Goal: Complete application form

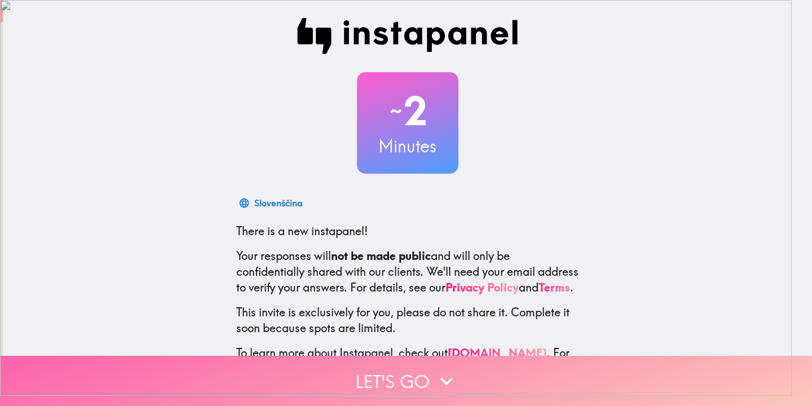
click at [425, 362] on body "~ 2 Minutes Slovenščina There is a new instapanel! Your responses will not be m…" at bounding box center [406, 195] width 812 height 391
click at [427, 373] on button "Let's go" at bounding box center [406, 381] width 812 height 50
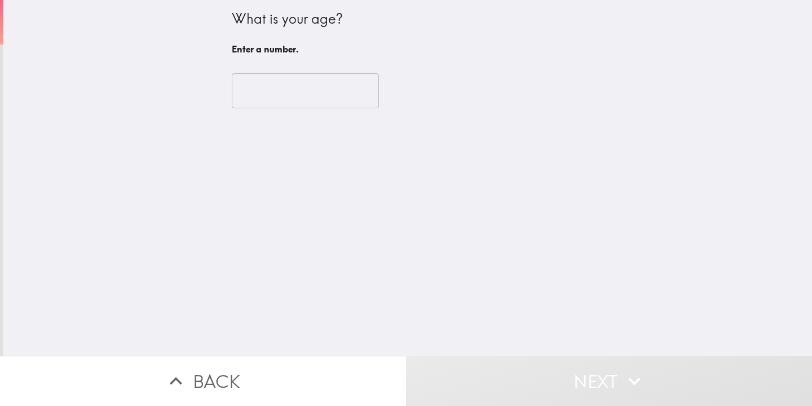
click at [313, 100] on input "number" at bounding box center [305, 90] width 147 height 35
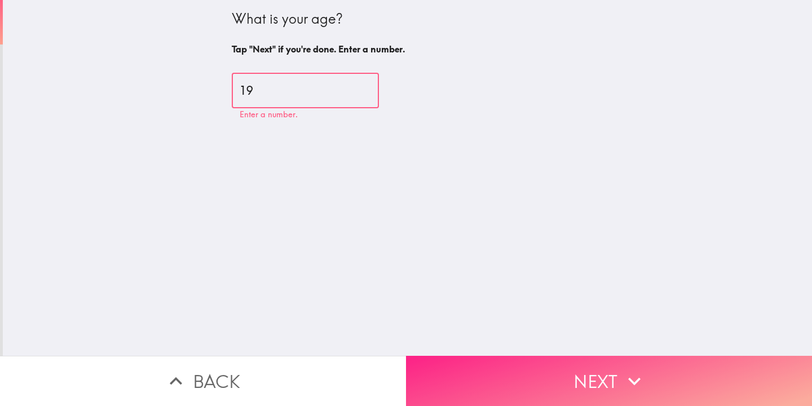
type input "19"
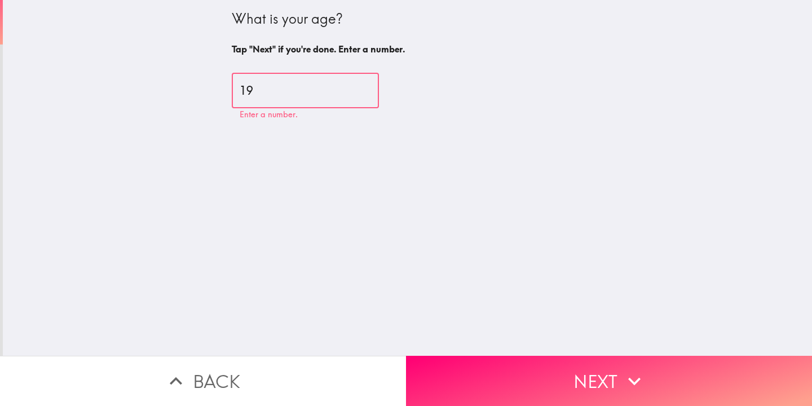
click at [667, 370] on button "Next" at bounding box center [609, 381] width 406 height 50
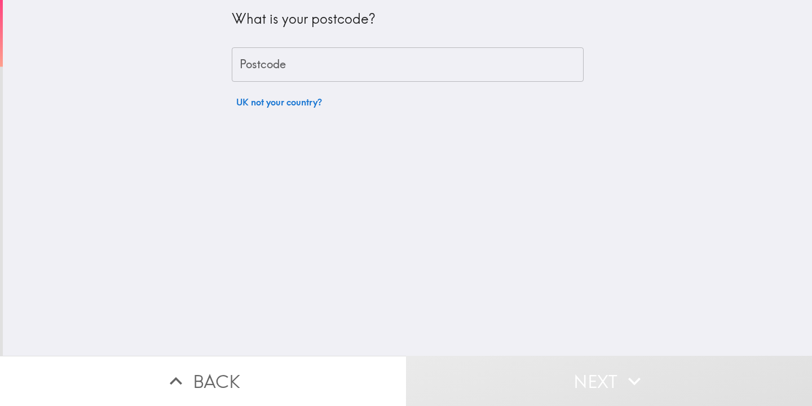
click at [278, 67] on input "Postcode" at bounding box center [408, 64] width 352 height 35
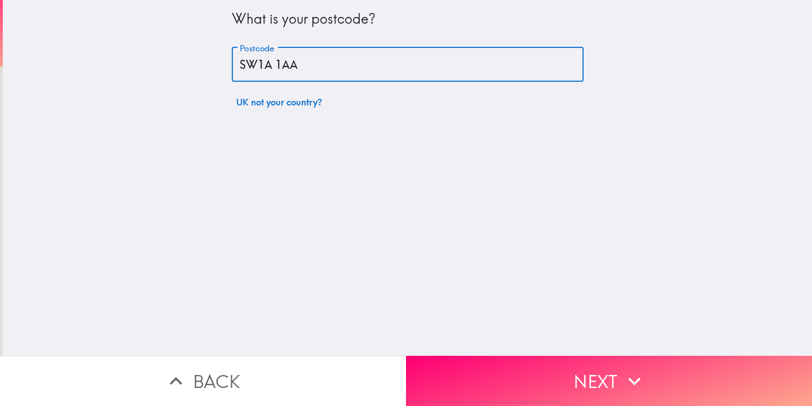
type input "SW1A 1AA"
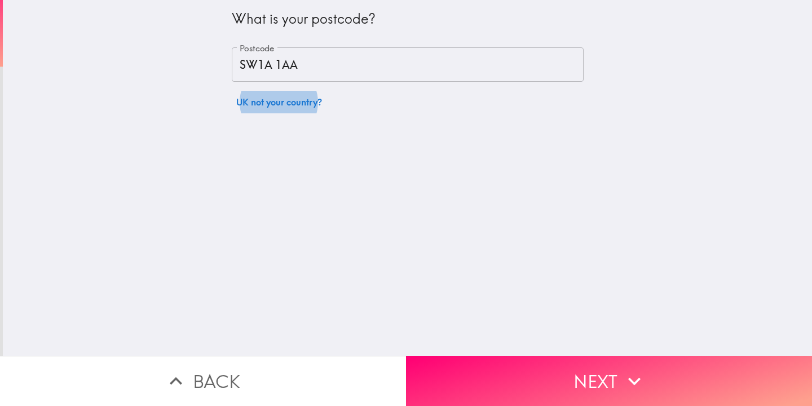
click button "UK not your country?" at bounding box center [279, 102] width 95 height 23
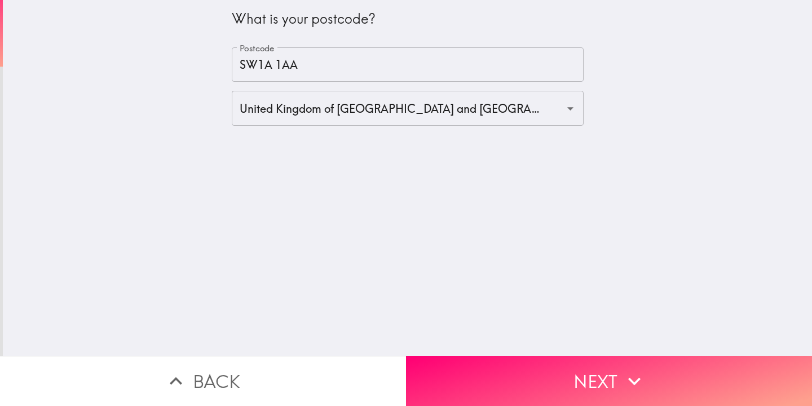
click at [397, 187] on div "What is your postcode? Postcode SW1A 1AA Postcode [GEOGRAPHIC_DATA] of [GEOGRAP…" at bounding box center [407, 178] width 809 height 356
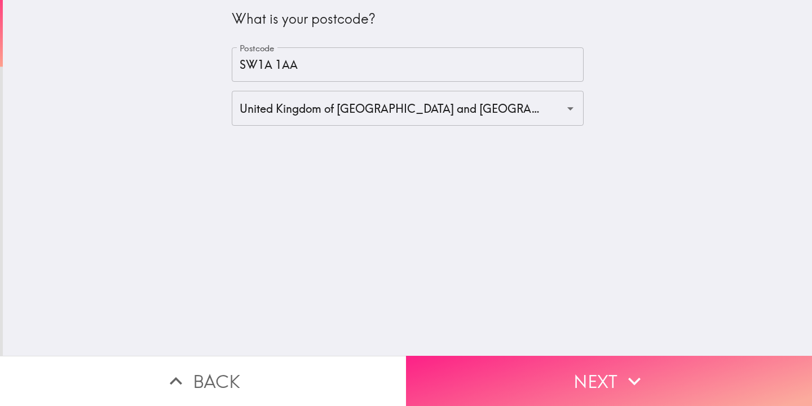
drag, startPoint x: 475, startPoint y: 372, endPoint x: 480, endPoint y: 331, distance: 41.5
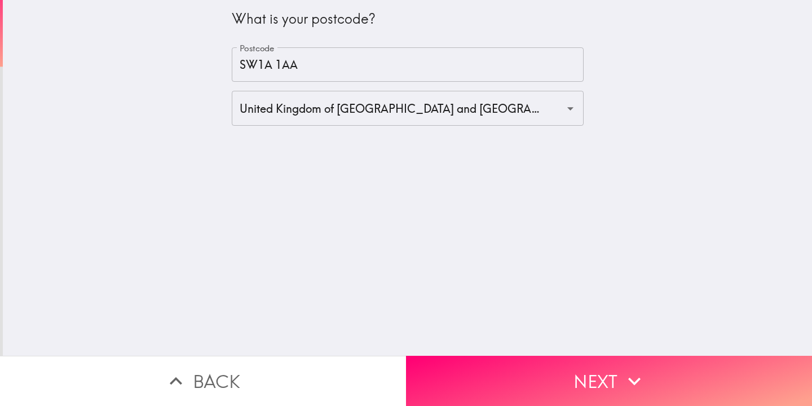
click at [476, 371] on button "Next" at bounding box center [609, 381] width 406 height 50
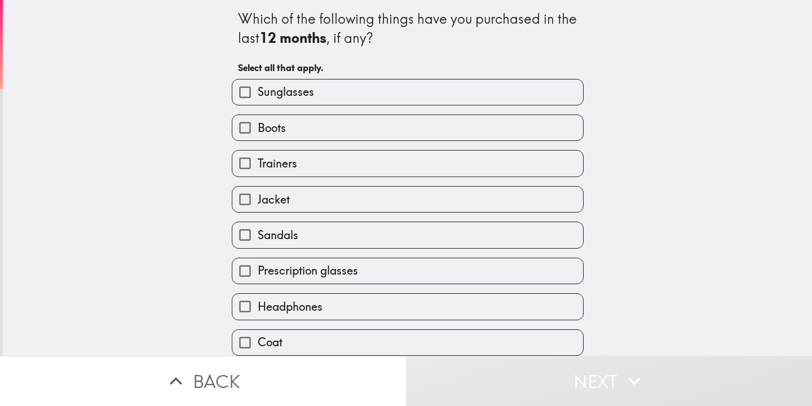
click at [312, 146] on div "Trainers" at bounding box center [403, 159] width 361 height 36
drag, startPoint x: 311, startPoint y: 100, endPoint x: 306, endPoint y: 116, distance: 17.0
click at [310, 100] on label "Sunglasses" at bounding box center [407, 91] width 351 height 25
click at [258, 100] on input "Sunglasses" at bounding box center [244, 91] width 25 height 25
checkbox input "true"
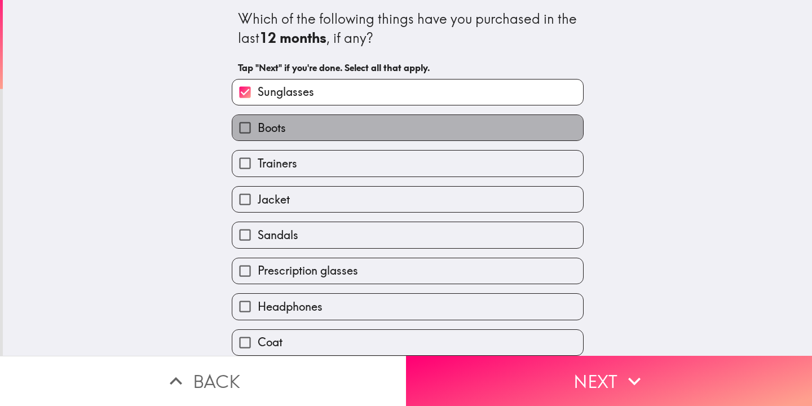
drag, startPoint x: 304, startPoint y: 131, endPoint x: 308, endPoint y: 147, distance: 16.3
click at [306, 131] on label "Boots" at bounding box center [407, 127] width 351 height 25
click at [258, 131] on input "Boots" at bounding box center [244, 127] width 25 height 25
checkbox input "true"
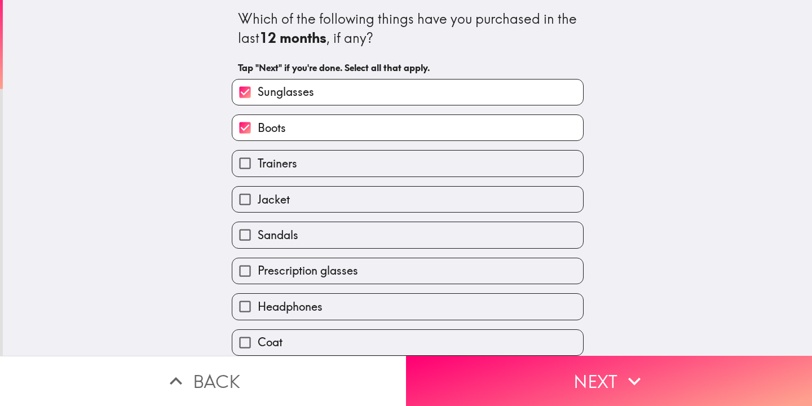
drag, startPoint x: 308, startPoint y: 158, endPoint x: 313, endPoint y: 189, distance: 31.4
click at [309, 162] on label "Trainers" at bounding box center [407, 162] width 351 height 25
click at [258, 162] on input "Trainers" at bounding box center [244, 162] width 25 height 25
checkbox input "true"
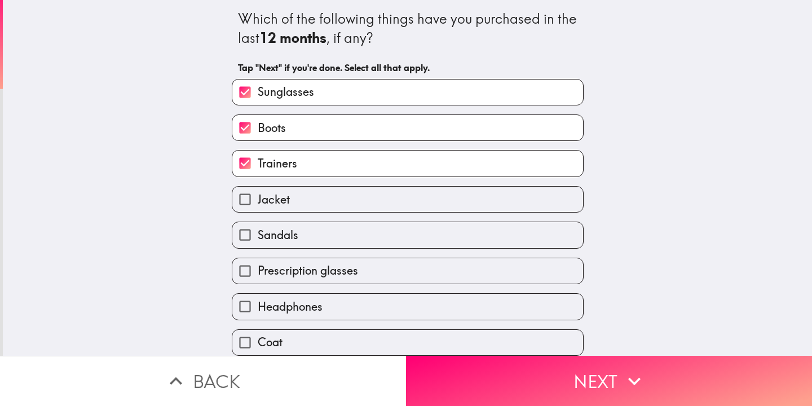
click at [314, 197] on label "Jacket" at bounding box center [407, 199] width 351 height 25
click at [258, 197] on input "Jacket" at bounding box center [244, 199] width 25 height 25
checkbox input "true"
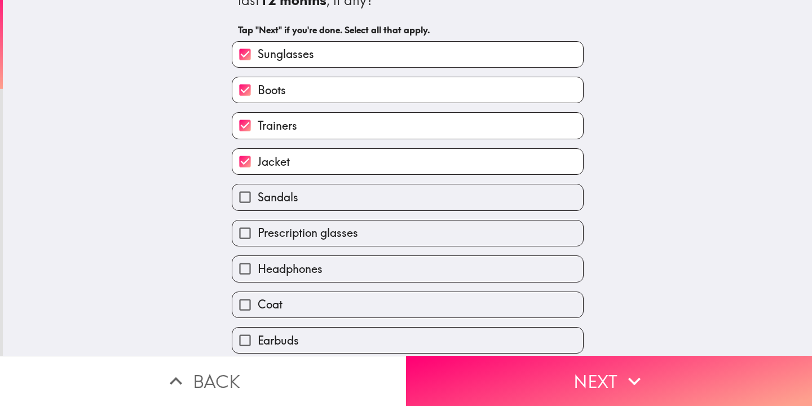
scroll to position [56, 0]
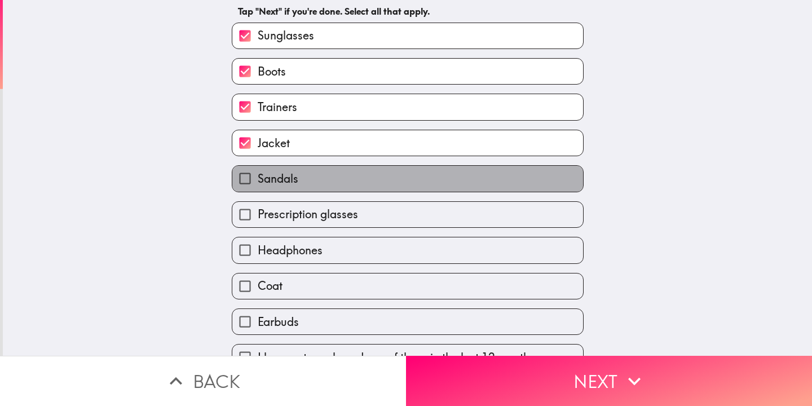
drag, startPoint x: 278, startPoint y: 178, endPoint x: 281, endPoint y: 200, distance: 22.7
click at [278, 179] on span "Sandals" at bounding box center [278, 179] width 41 height 16
click at [258, 179] on input "Sandals" at bounding box center [244, 178] width 25 height 25
checkbox input "true"
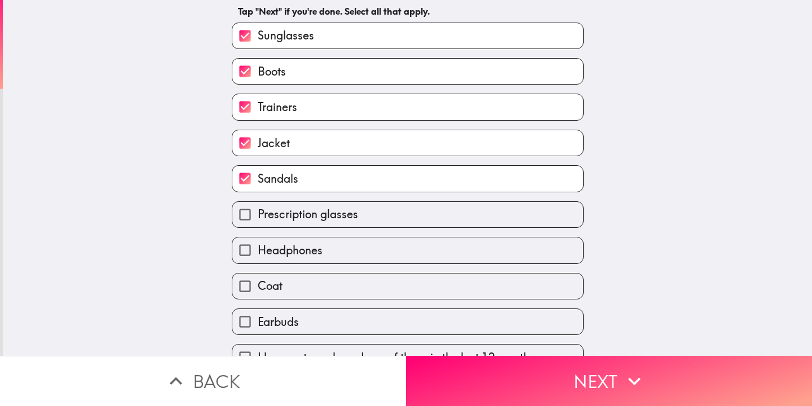
drag, startPoint x: 281, startPoint y: 200, endPoint x: 282, endPoint y: 209, distance: 9.1
click at [281, 202] on div "Prescription glasses" at bounding box center [403, 210] width 361 height 36
click at [291, 221] on span "Prescription glasses" at bounding box center [308, 214] width 100 height 16
click at [258, 221] on input "Prescription glasses" at bounding box center [244, 214] width 25 height 25
checkbox input "true"
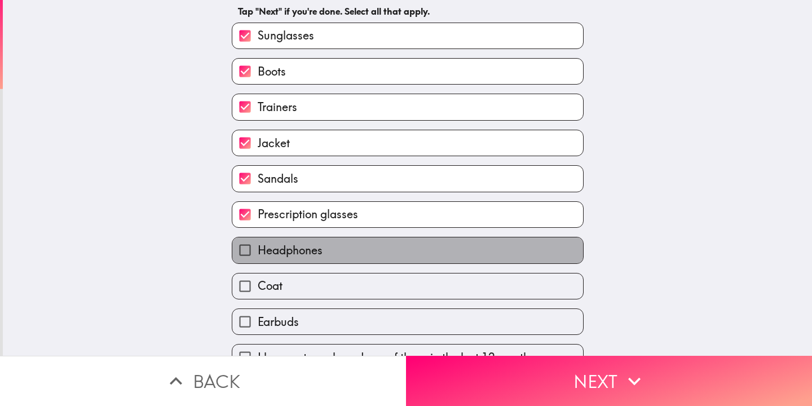
click at [289, 243] on span "Headphones" at bounding box center [290, 250] width 65 height 16
click at [258, 243] on input "Headphones" at bounding box center [244, 249] width 25 height 25
checkbox input "true"
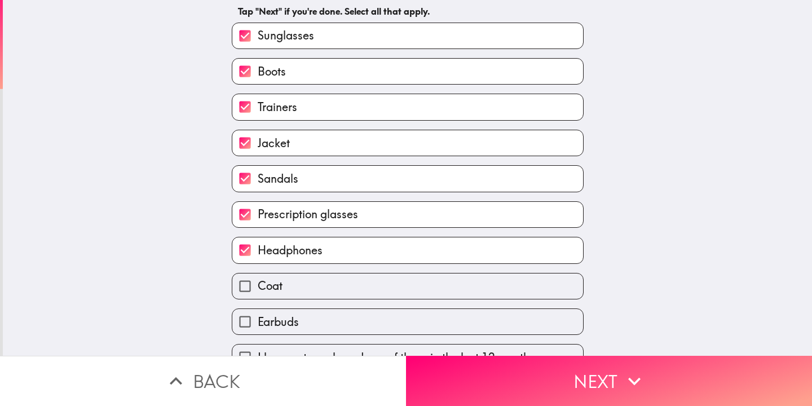
click at [297, 273] on div "Coat" at bounding box center [408, 286] width 352 height 26
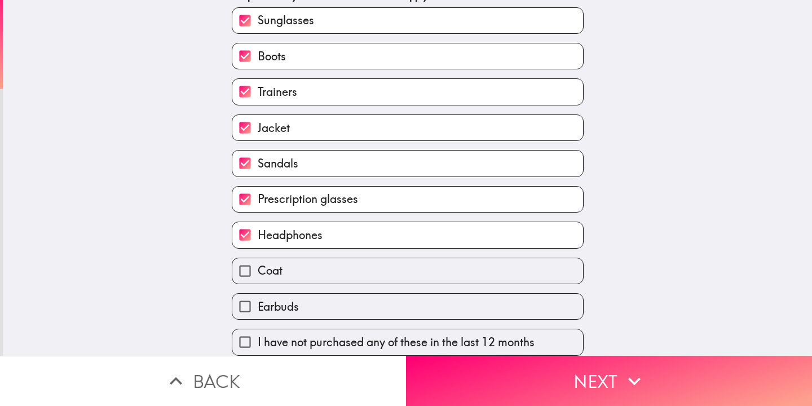
scroll to position [80, 0]
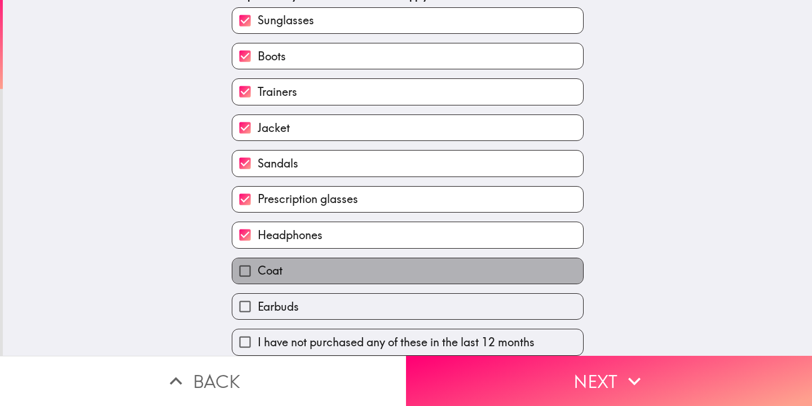
click at [298, 267] on label "Coat" at bounding box center [407, 270] width 351 height 25
click at [258, 267] on input "Coat" at bounding box center [244, 270] width 25 height 25
checkbox input "true"
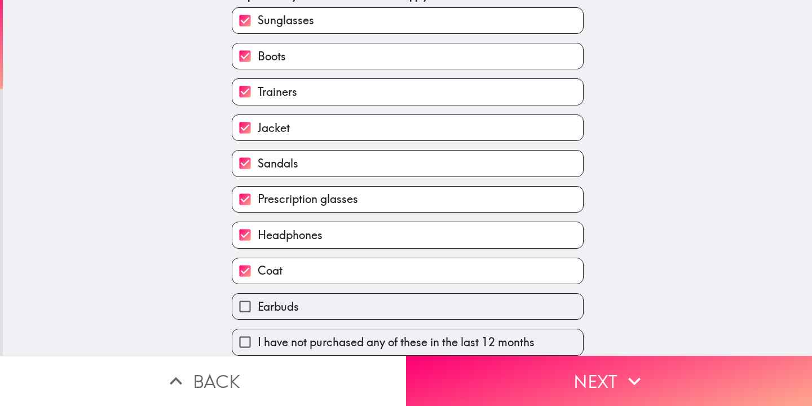
click at [301, 294] on label "Earbuds" at bounding box center [407, 306] width 351 height 25
click at [258, 294] on input "Earbuds" at bounding box center [244, 306] width 25 height 25
checkbox input "true"
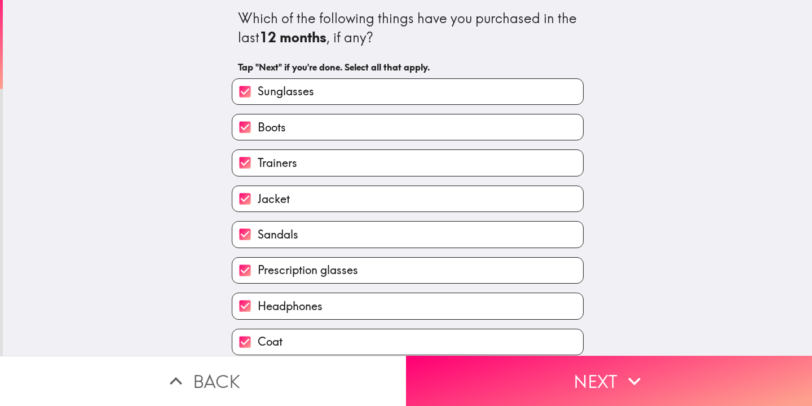
scroll to position [0, 0]
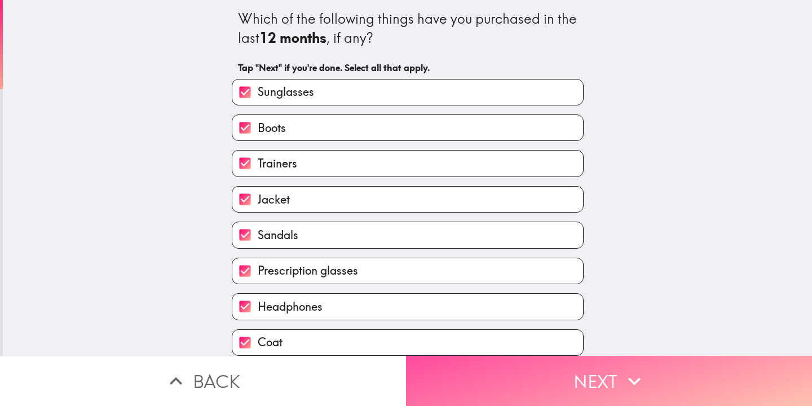
click at [556, 367] on button "Next" at bounding box center [609, 381] width 406 height 50
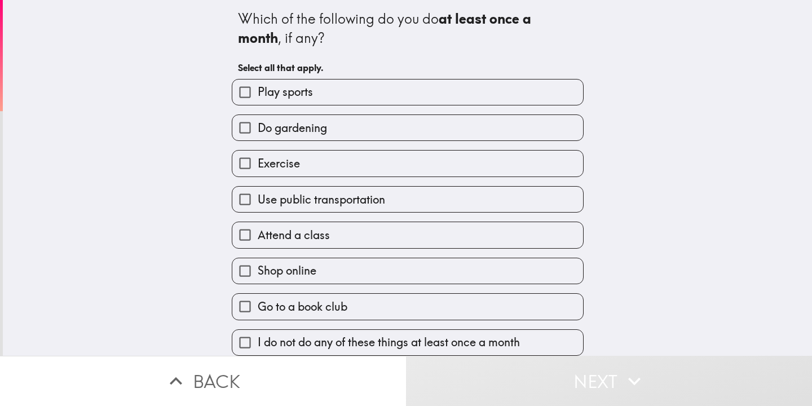
click at [271, 157] on span "Exercise" at bounding box center [279, 164] width 42 height 16
click at [258, 157] on input "Exercise" at bounding box center [244, 162] width 25 height 25
checkbox input "true"
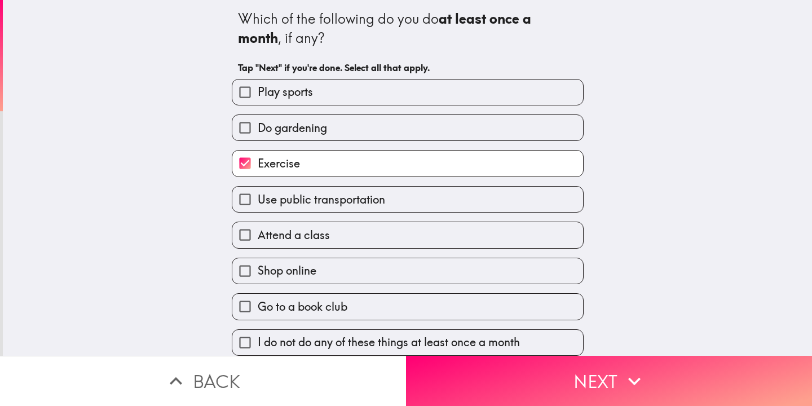
click at [289, 101] on label "Play sports" at bounding box center [407, 91] width 351 height 25
click at [258, 101] on input "Play sports" at bounding box center [244, 91] width 25 height 25
checkbox input "true"
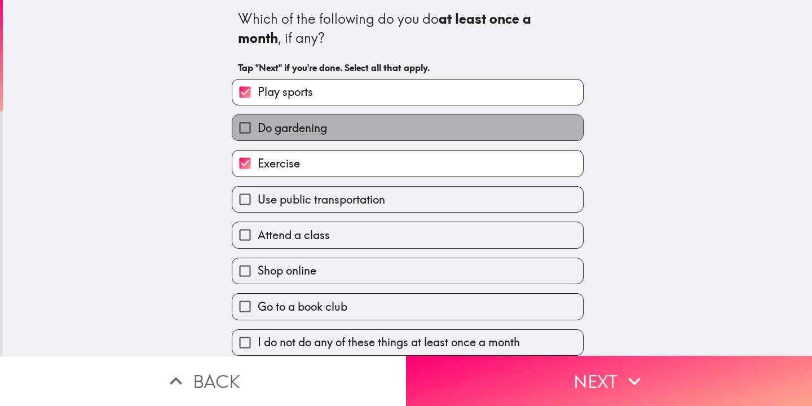
drag, startPoint x: 287, startPoint y: 126, endPoint x: 285, endPoint y: 193, distance: 67.1
click at [287, 131] on span "Do gardening" at bounding box center [292, 128] width 69 height 16
click at [258, 131] on input "Do gardening" at bounding box center [244, 127] width 25 height 25
checkbox input "true"
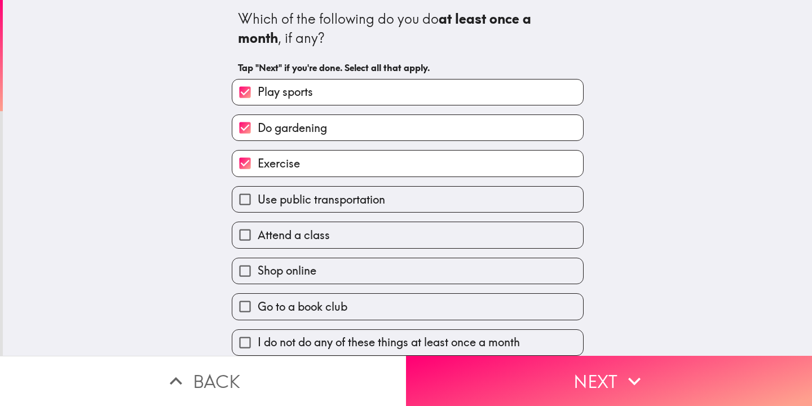
drag, startPoint x: 285, startPoint y: 191, endPoint x: 285, endPoint y: 197, distance: 6.2
click at [285, 194] on span "Use public transportation" at bounding box center [321, 200] width 127 height 16
click at [258, 194] on input "Use public transportation" at bounding box center [244, 199] width 25 height 25
checkbox input "true"
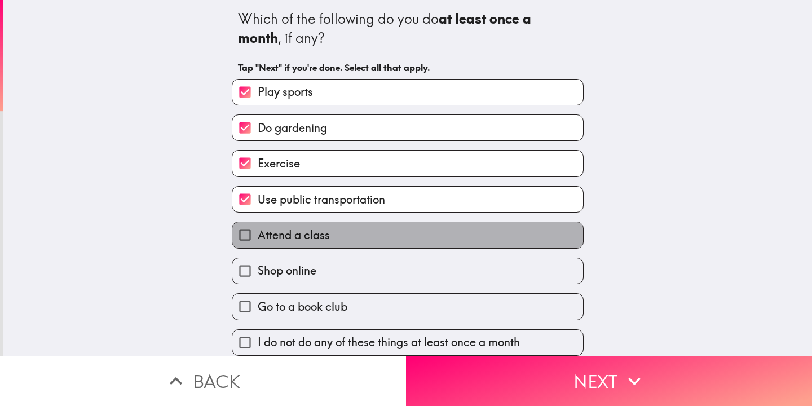
drag, startPoint x: 283, startPoint y: 241, endPoint x: 281, endPoint y: 268, distance: 26.6
click at [283, 242] on span "Attend a class" at bounding box center [294, 235] width 72 height 16
click at [258, 242] on input "Attend a class" at bounding box center [244, 234] width 25 height 25
checkbox input "true"
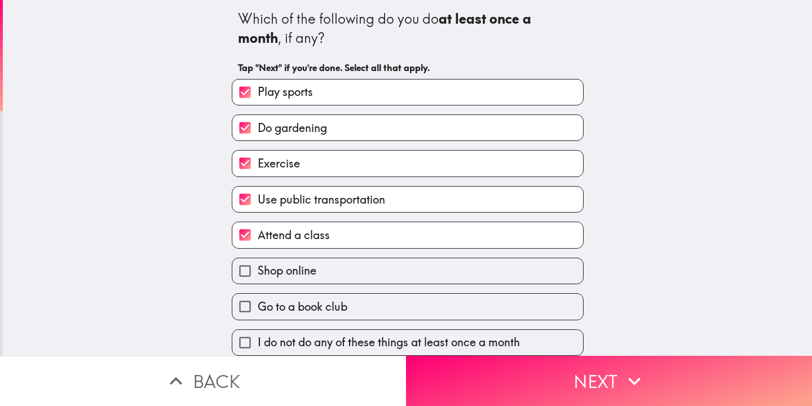
click at [283, 266] on span "Shop online" at bounding box center [287, 271] width 59 height 16
click at [258, 266] on input "Shop online" at bounding box center [244, 270] width 25 height 25
checkbox input "true"
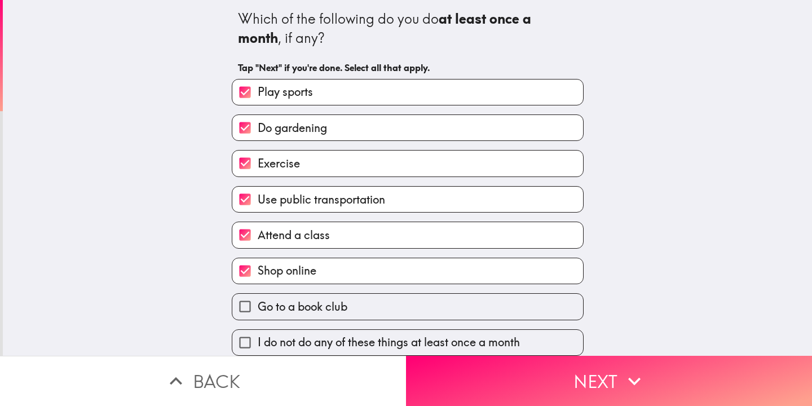
scroll to position [8, 0]
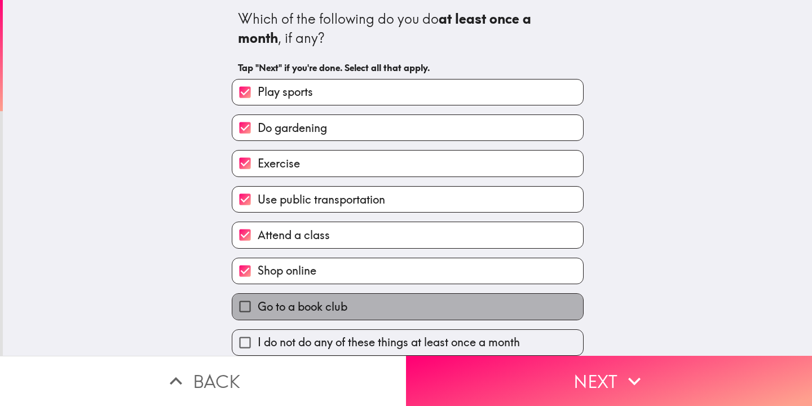
click at [263, 303] on span "Go to a book club" at bounding box center [303, 307] width 90 height 16
click at [258, 303] on input "Go to a book club" at bounding box center [244, 306] width 25 height 25
checkbox input "true"
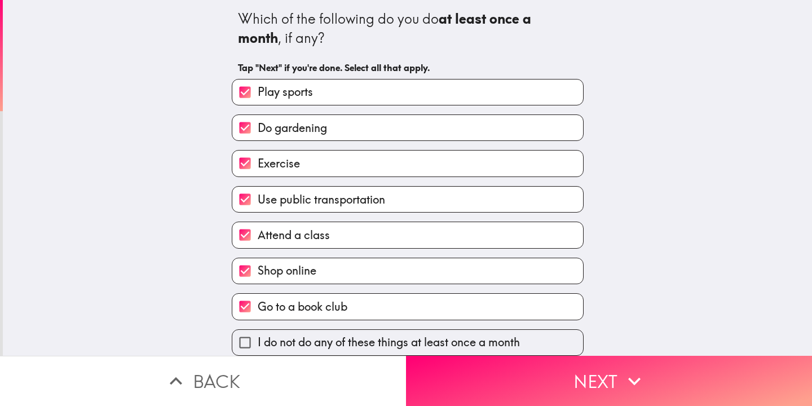
click at [474, 390] on button "Next" at bounding box center [609, 381] width 406 height 50
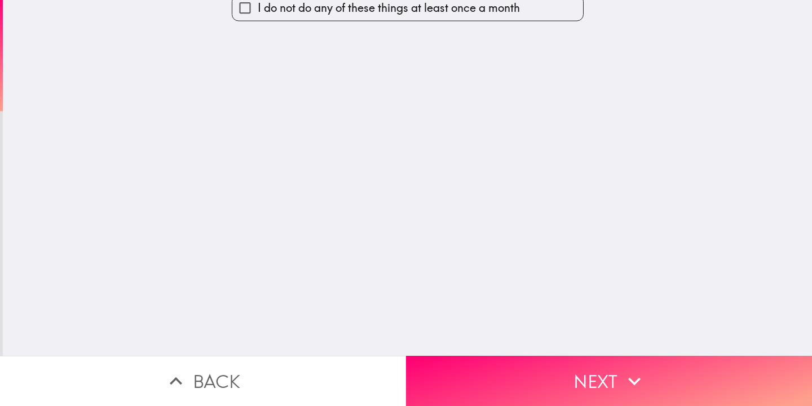
scroll to position [0, 0]
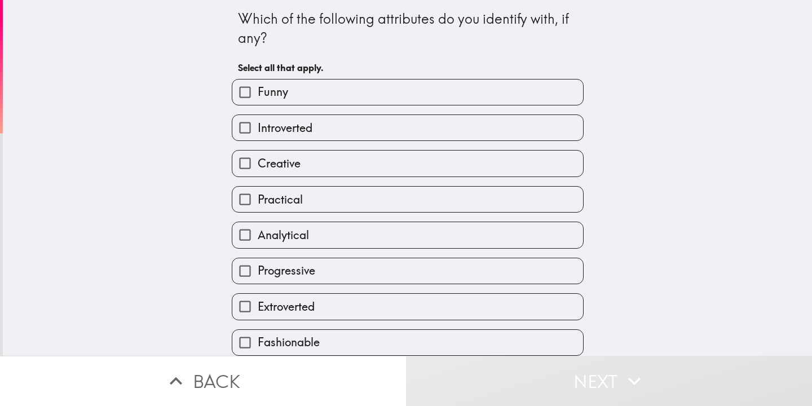
drag, startPoint x: 299, startPoint y: 98, endPoint x: 299, endPoint y: 110, distance: 12.4
click at [299, 104] on label "Funny" at bounding box center [407, 91] width 351 height 25
click at [258, 104] on input "Funny" at bounding box center [244, 91] width 25 height 25
checkbox input "true"
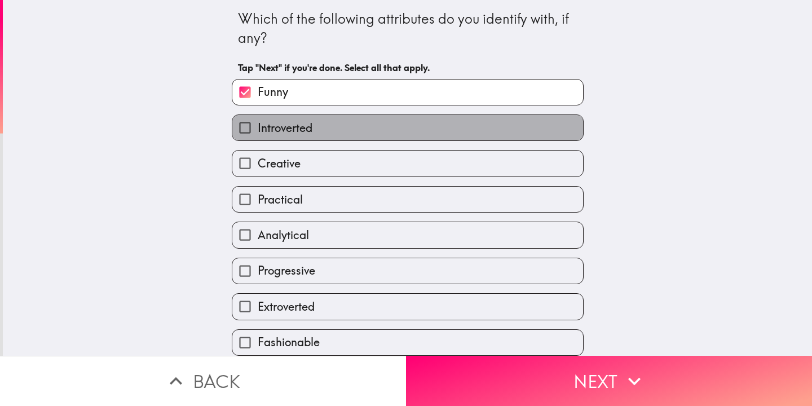
click at [302, 138] on label "Introverted" at bounding box center [407, 127] width 351 height 25
click at [258, 138] on input "Introverted" at bounding box center [244, 127] width 25 height 25
checkbox input "true"
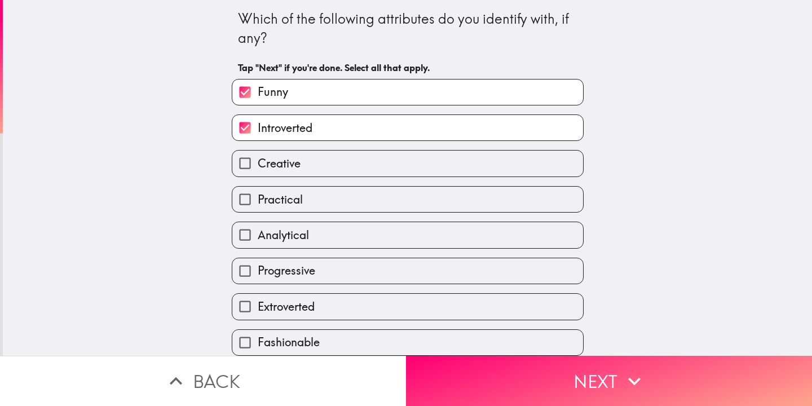
click at [303, 168] on label "Creative" at bounding box center [407, 162] width 351 height 25
click at [258, 168] on input "Creative" at bounding box center [244, 162] width 25 height 25
checkbox input "true"
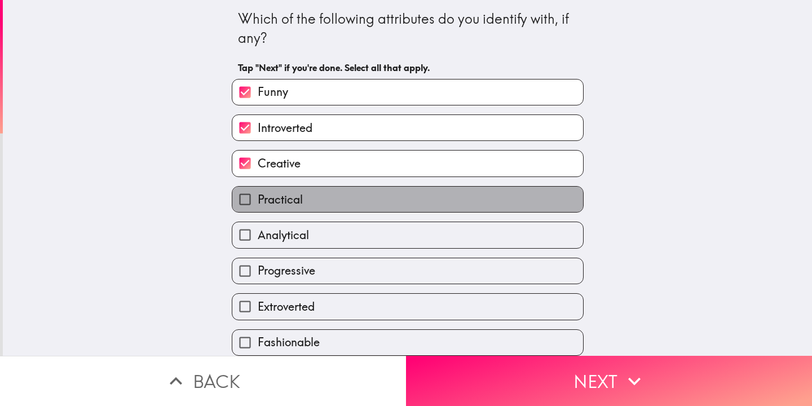
click at [300, 201] on label "Practical" at bounding box center [407, 199] width 351 height 25
click at [258, 201] on input "Practical" at bounding box center [244, 199] width 25 height 25
checkbox input "true"
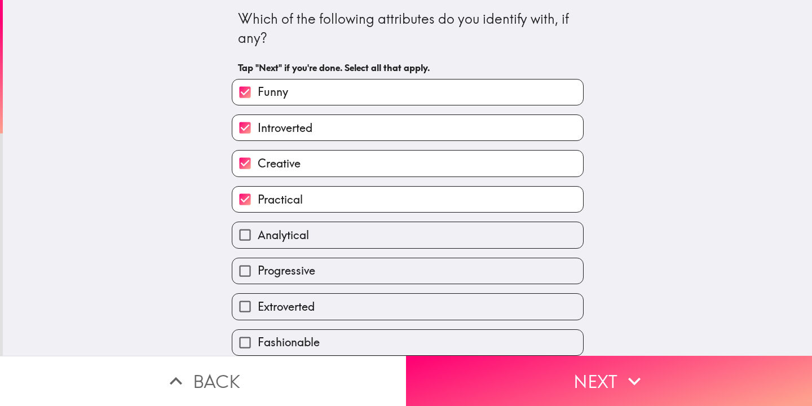
click at [459, 372] on button "Next" at bounding box center [609, 381] width 406 height 50
